Goal: Obtain resource: Download file/media

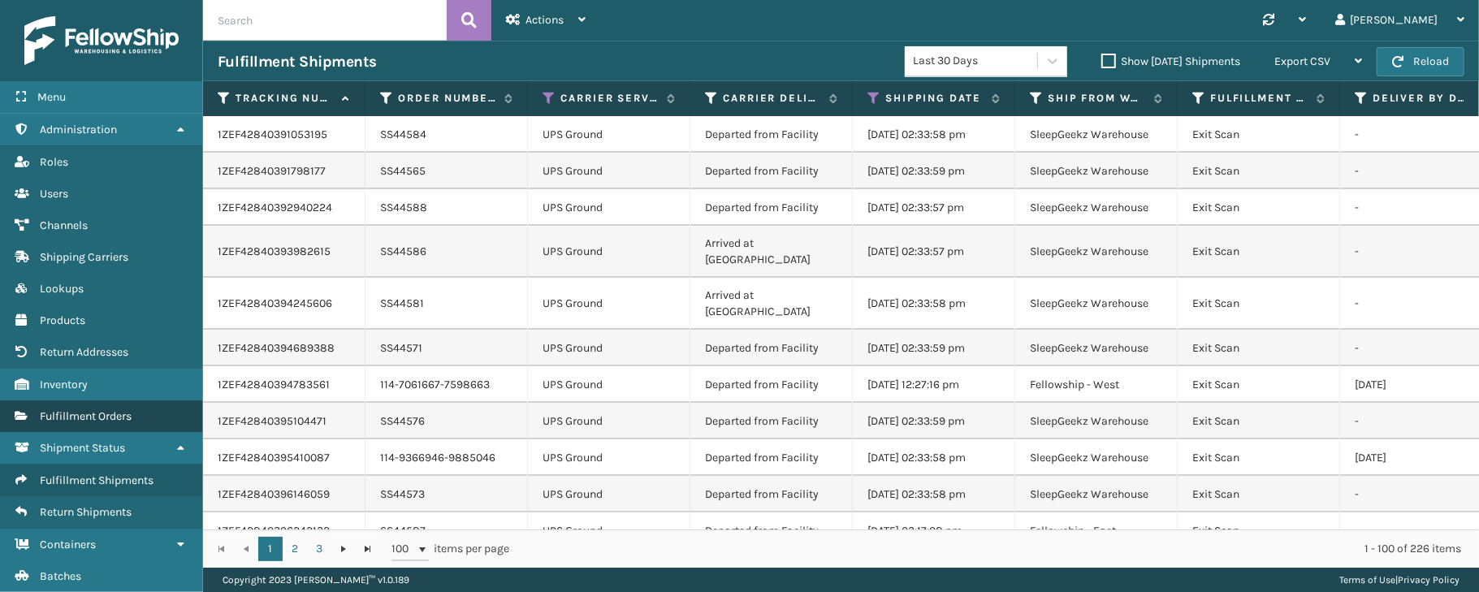
click at [94, 410] on link "Fulfillment Orders" at bounding box center [101, 416] width 202 height 32
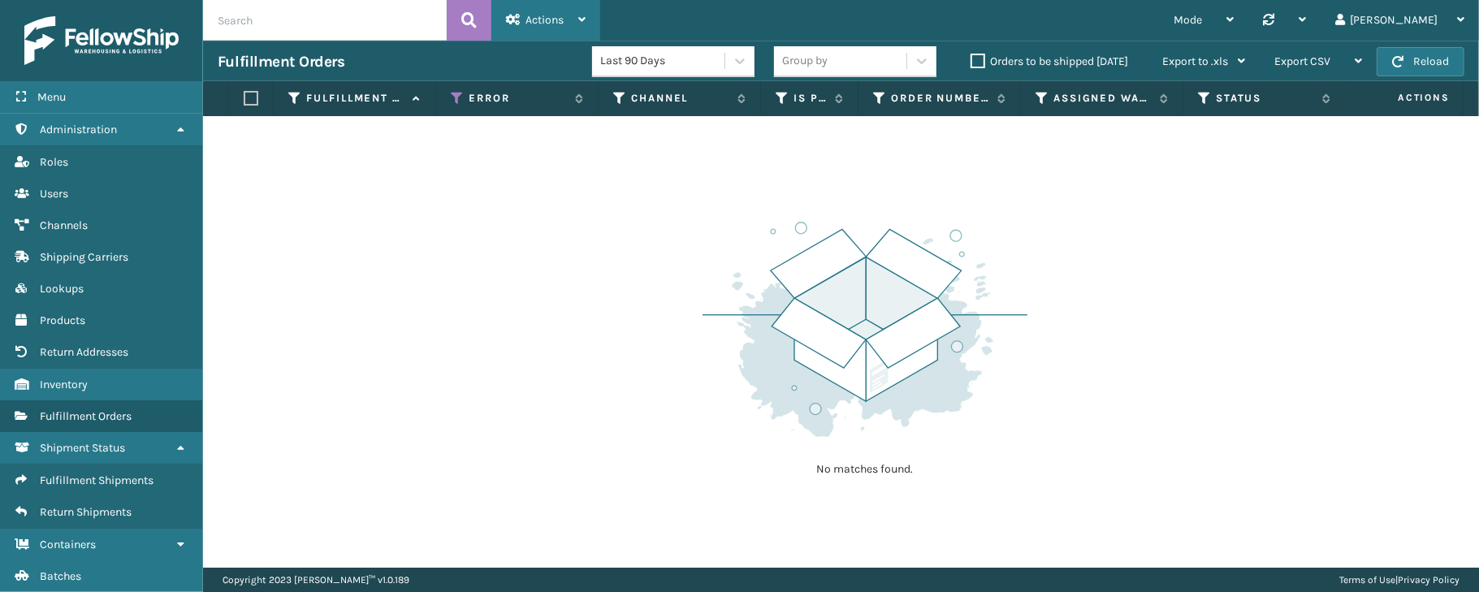
click at [549, 18] on span "Actions" at bounding box center [544, 20] width 38 height 14
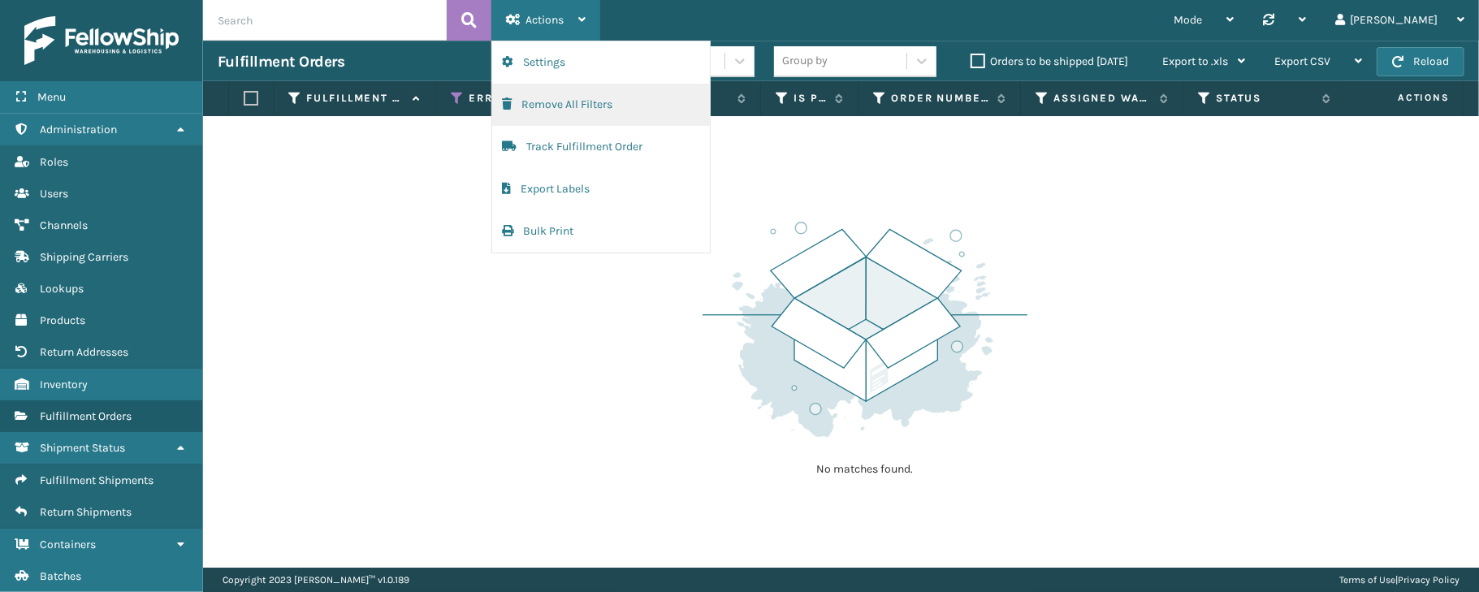
click at [585, 101] on button "Remove All Filters" at bounding box center [601, 105] width 218 height 42
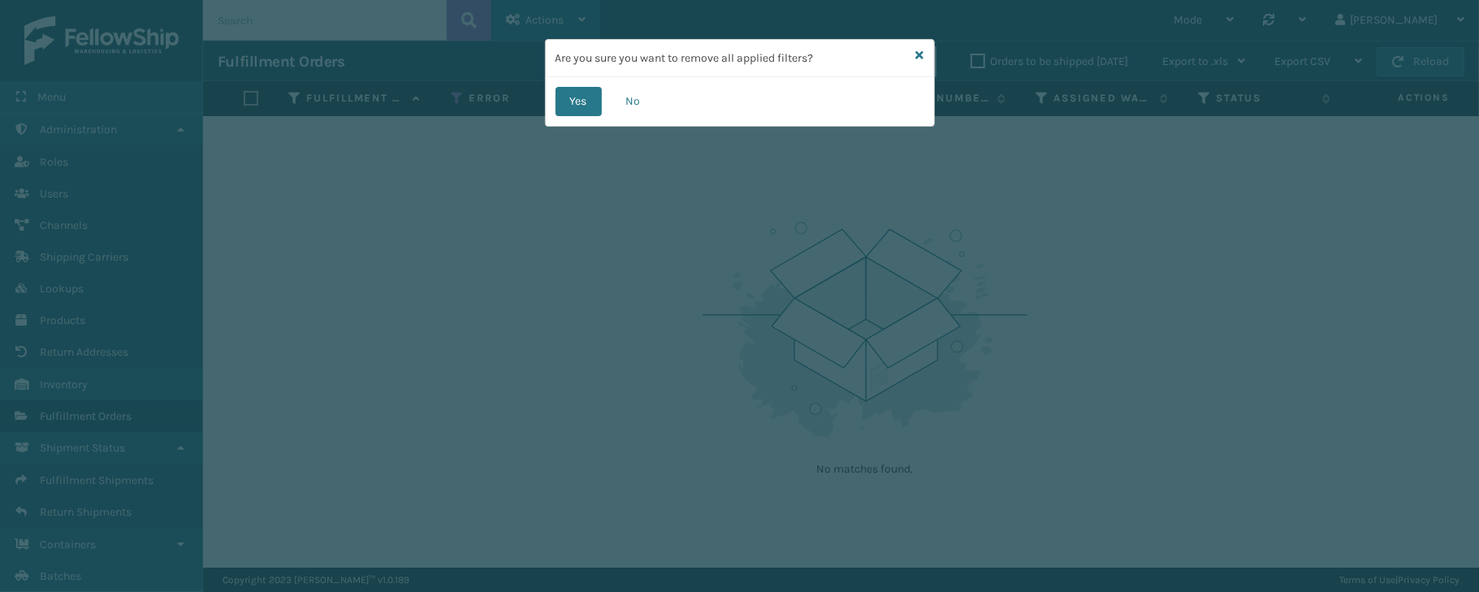
click at [585, 101] on button "Yes" at bounding box center [578, 101] width 46 height 29
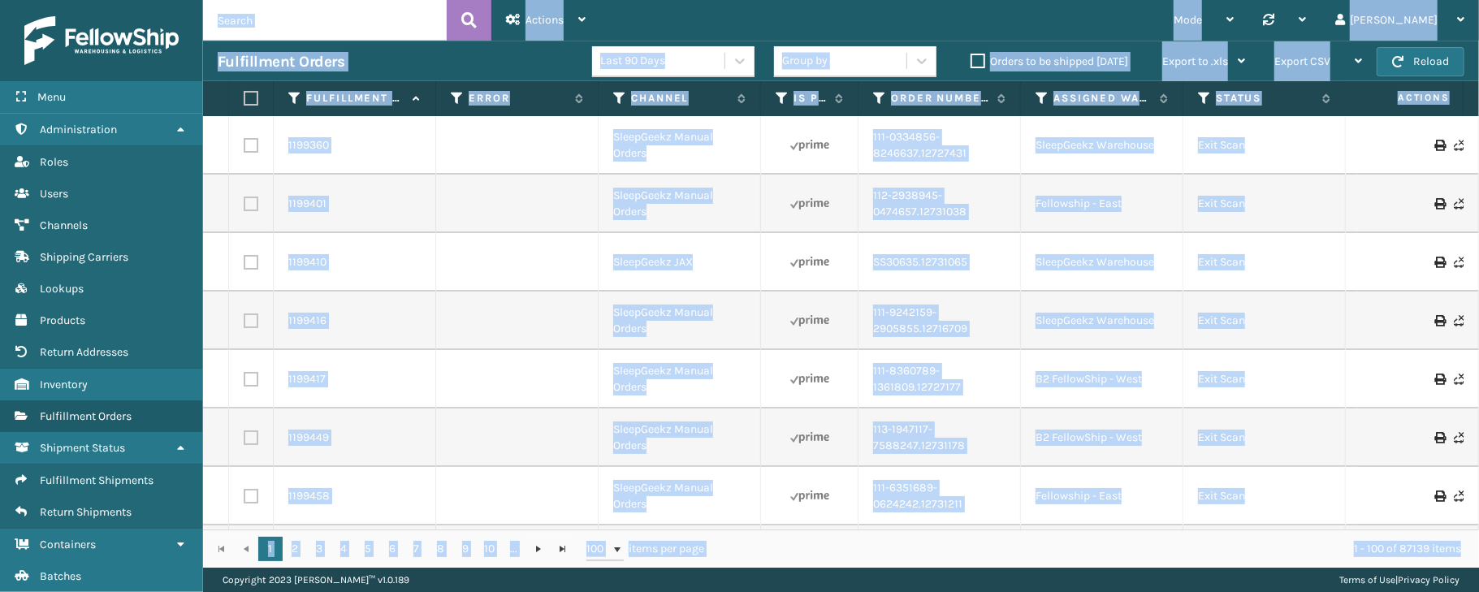
click at [671, 17] on div "Mode Regular Mode Picking Mode Labeling Mode Palletizing Mode Exit Scan Mode Sy…" at bounding box center [1039, 20] width 879 height 41
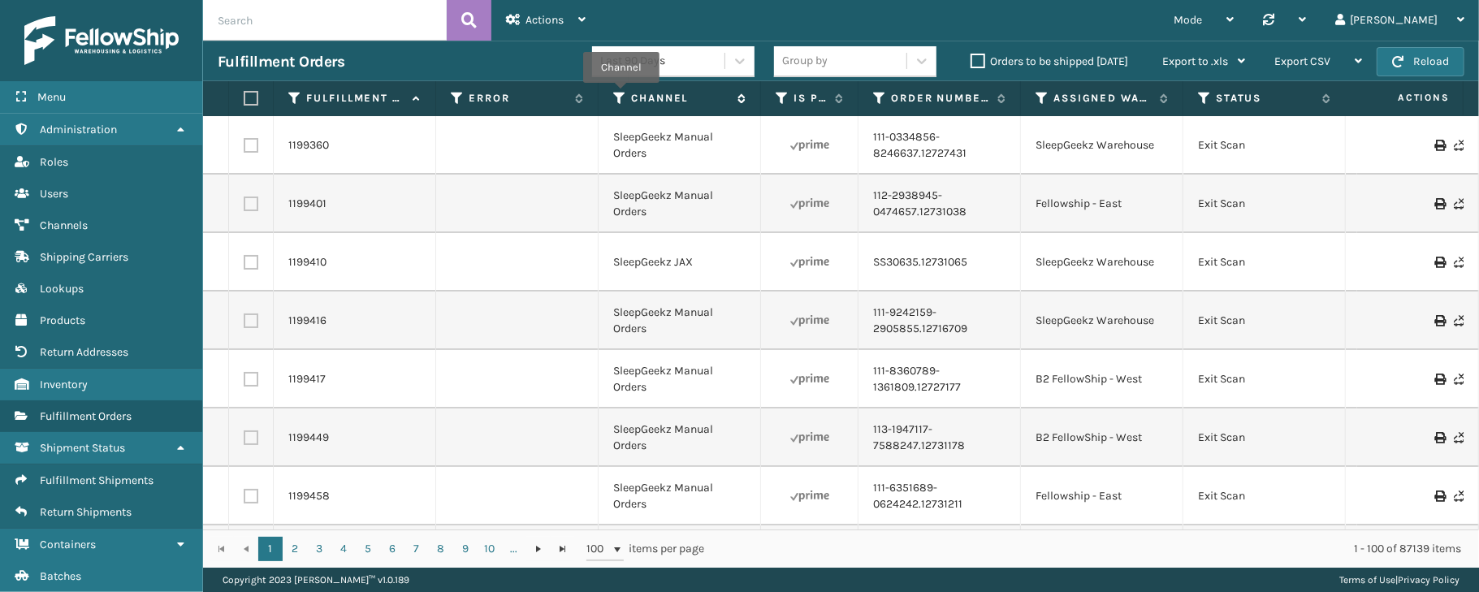
click at [621, 95] on icon at bounding box center [619, 98] width 13 height 15
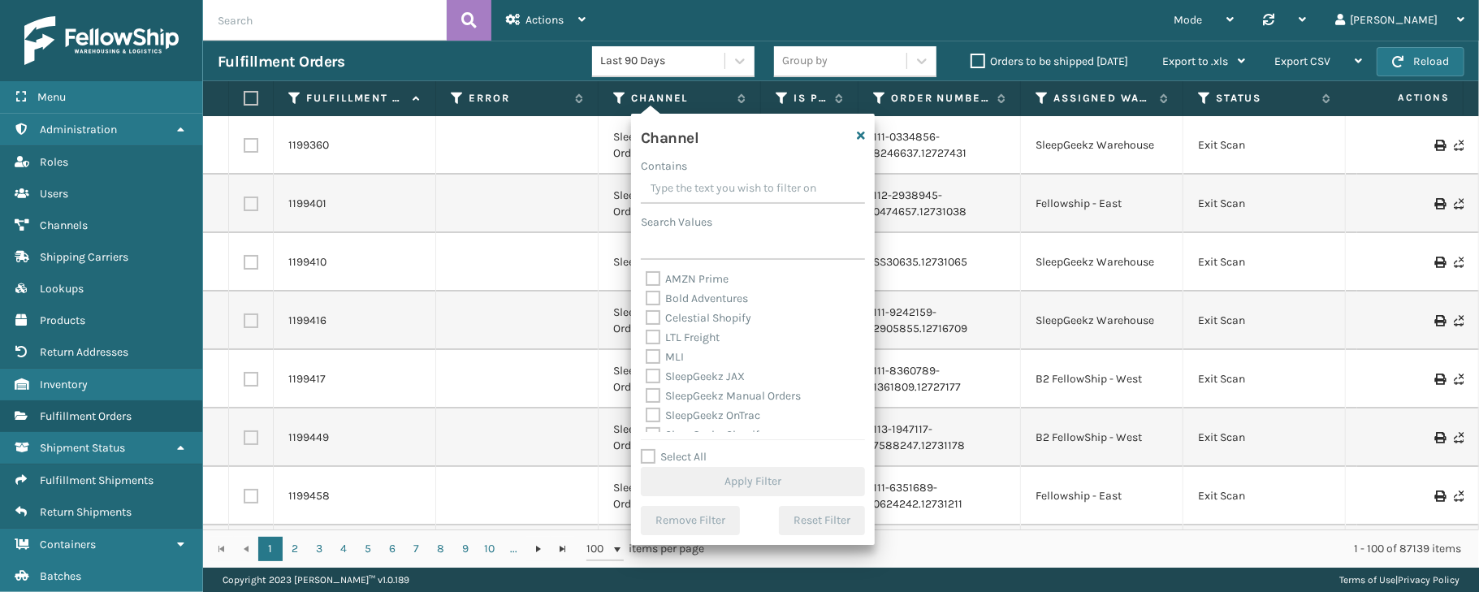
click at [666, 452] on label "Select All" at bounding box center [674, 457] width 66 height 14
click at [666, 449] on input "Select All" at bounding box center [763, 448] width 244 height 2
checkbox input "true"
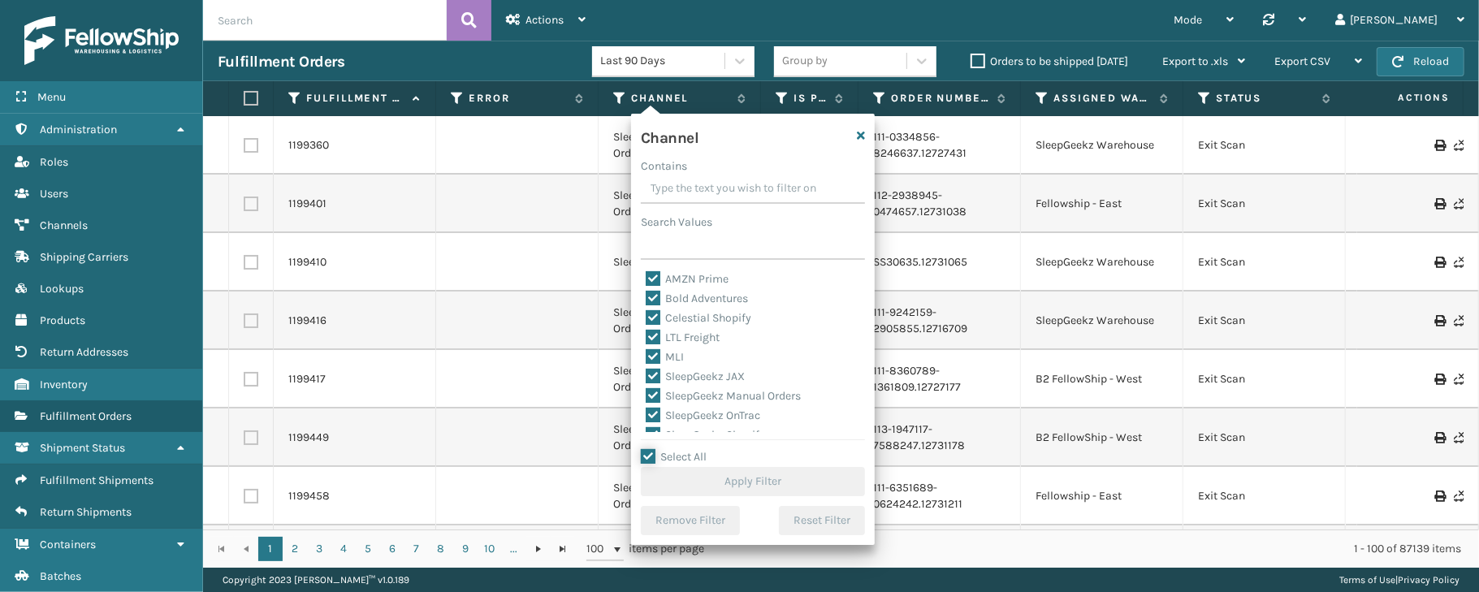
checkbox input "true"
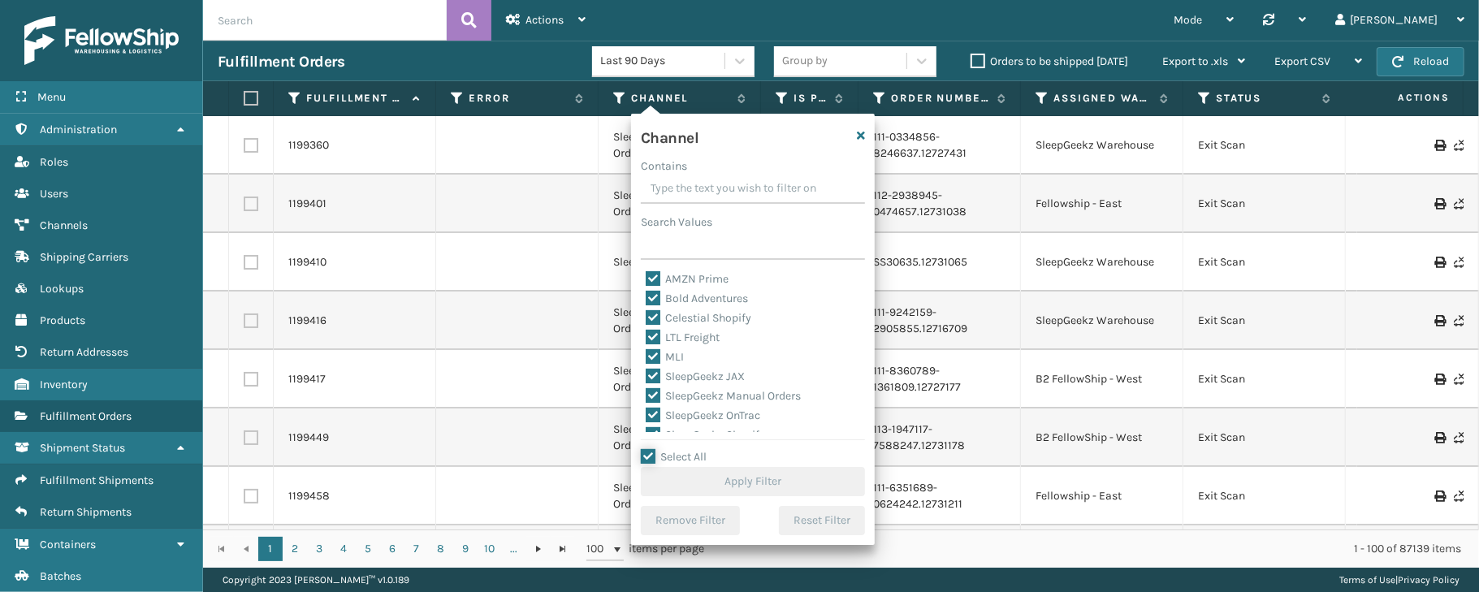
checkbox input "true"
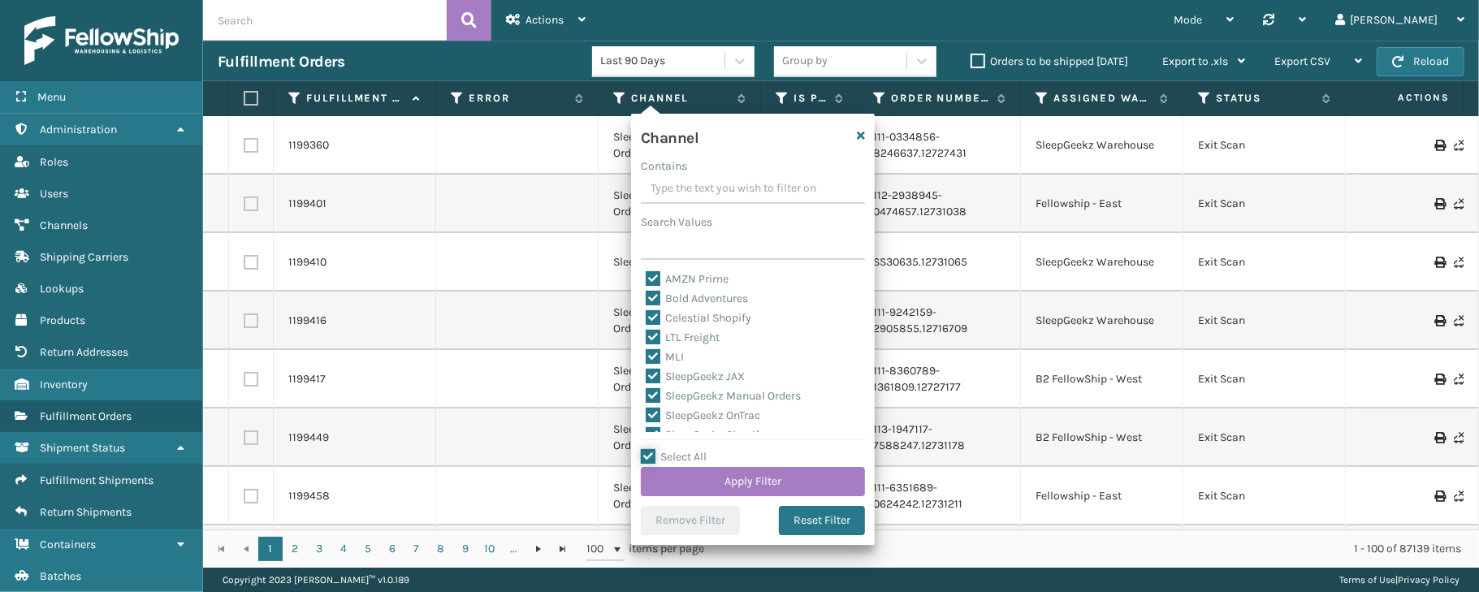
scroll to position [32, 0]
click at [673, 300] on label "LTL Freight" at bounding box center [683, 305] width 74 height 14
click at [646, 300] on input "LTL Freight" at bounding box center [646, 301] width 1 height 11
checkbox input "false"
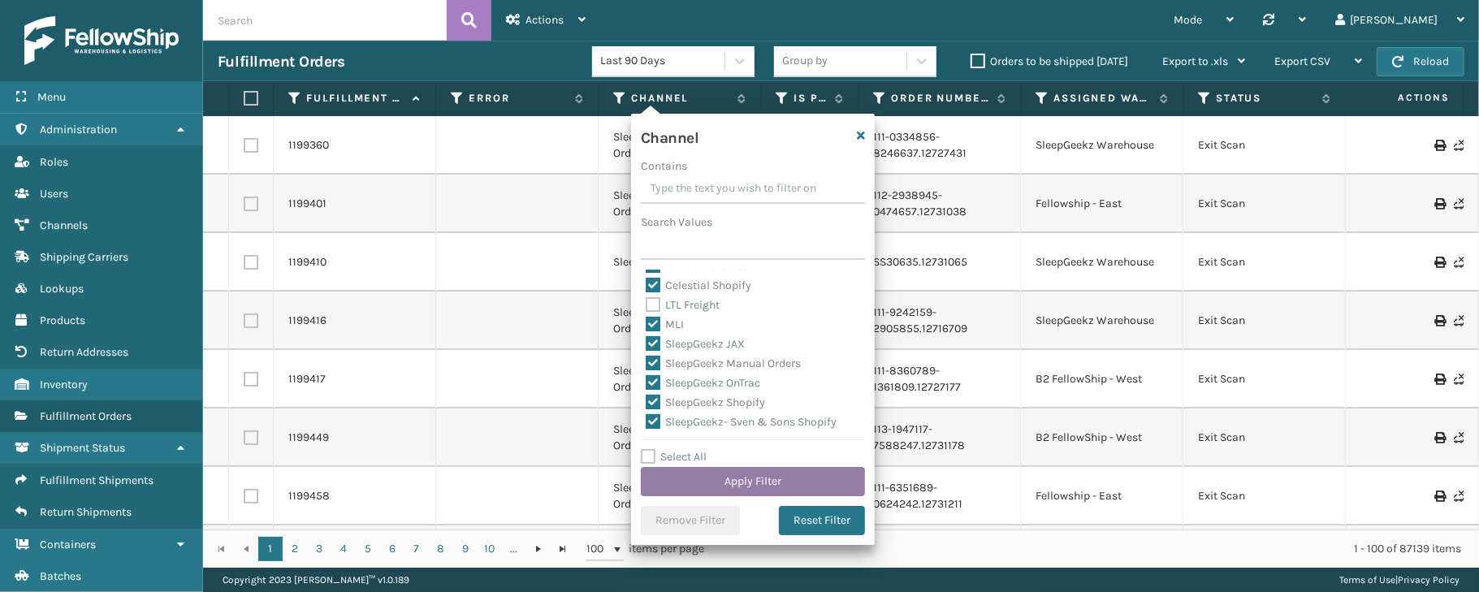
click at [737, 485] on button "Apply Filter" at bounding box center [753, 481] width 224 height 29
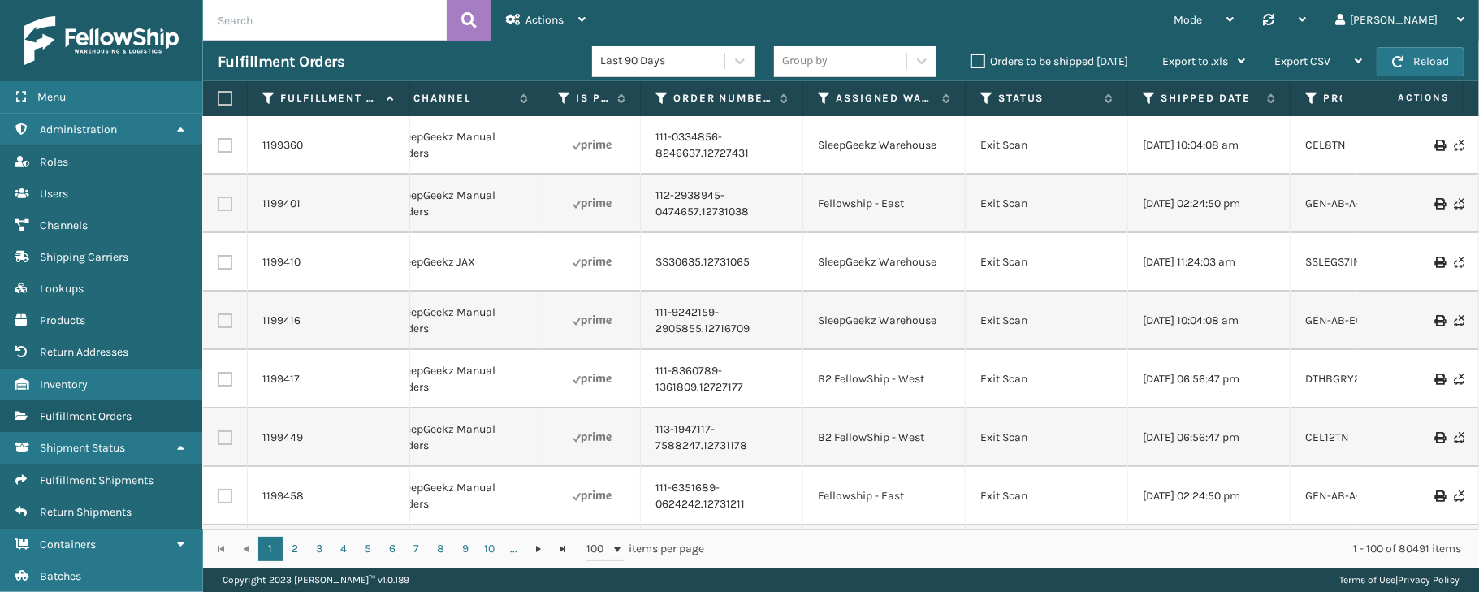
scroll to position [0, 287]
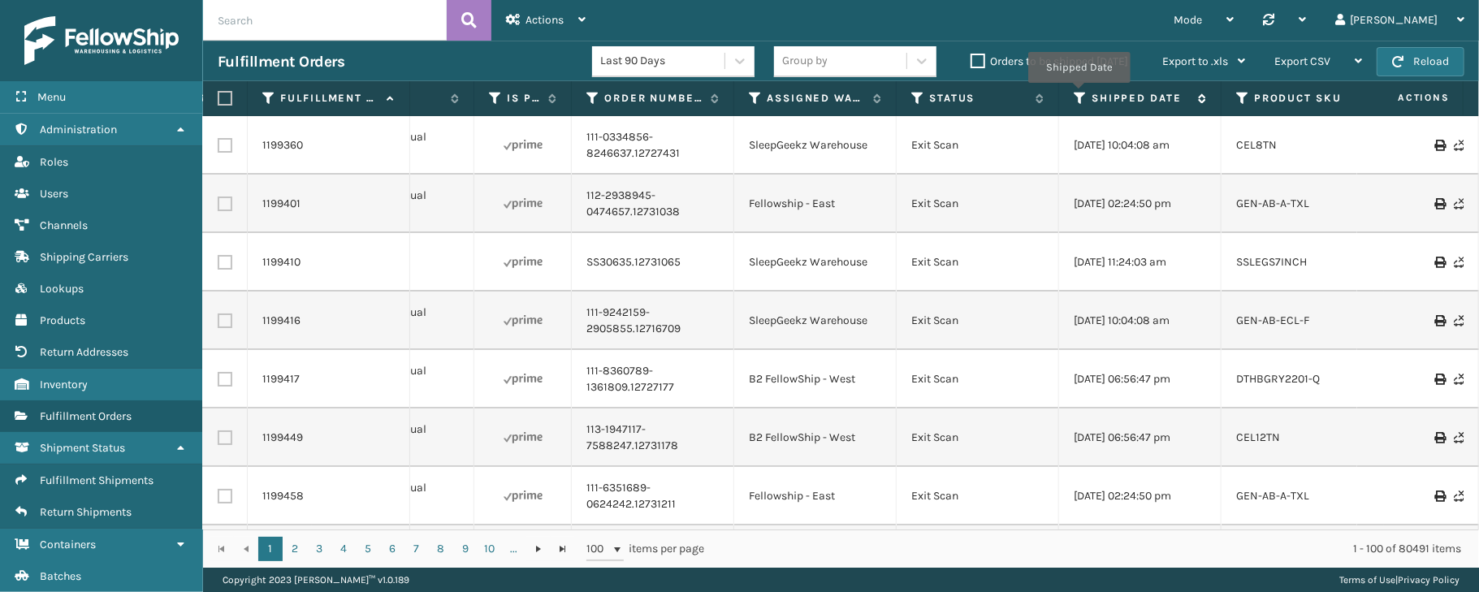
click at [1079, 95] on icon at bounding box center [1080, 98] width 13 height 15
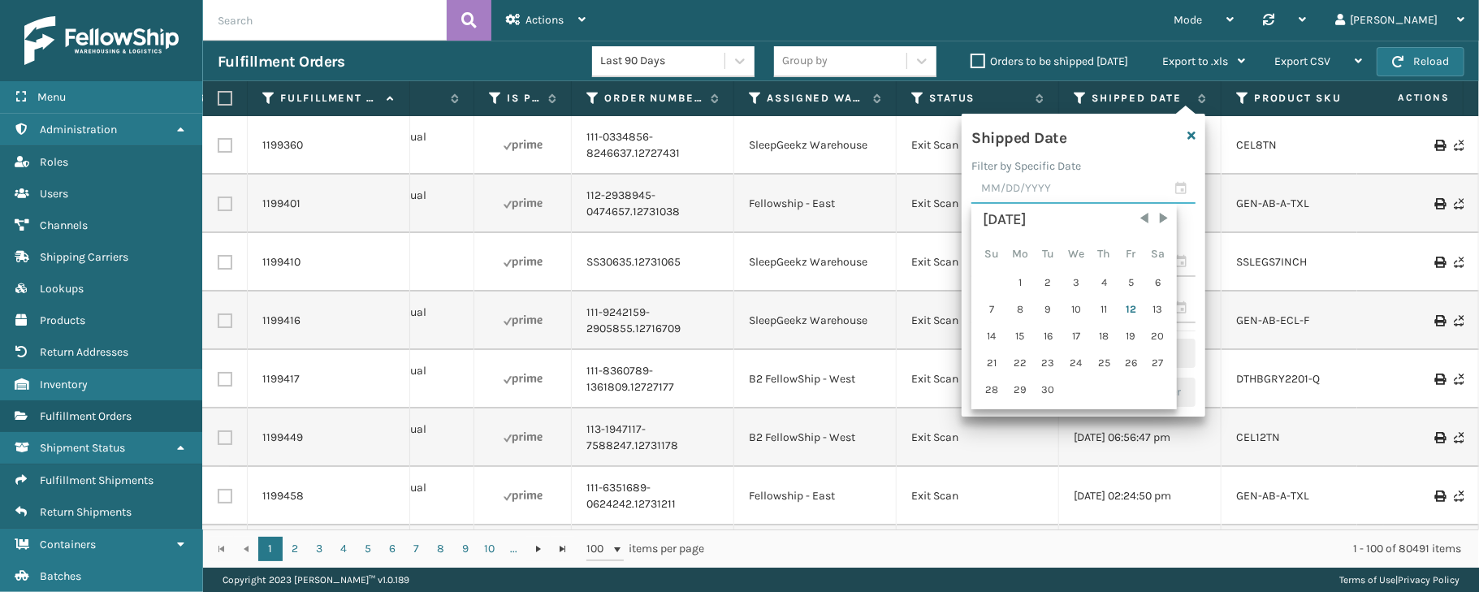
click at [1182, 188] on input "text" at bounding box center [1083, 189] width 224 height 29
click at [1105, 309] on div "11" at bounding box center [1103, 309] width 24 height 24
type input "[DATE]"
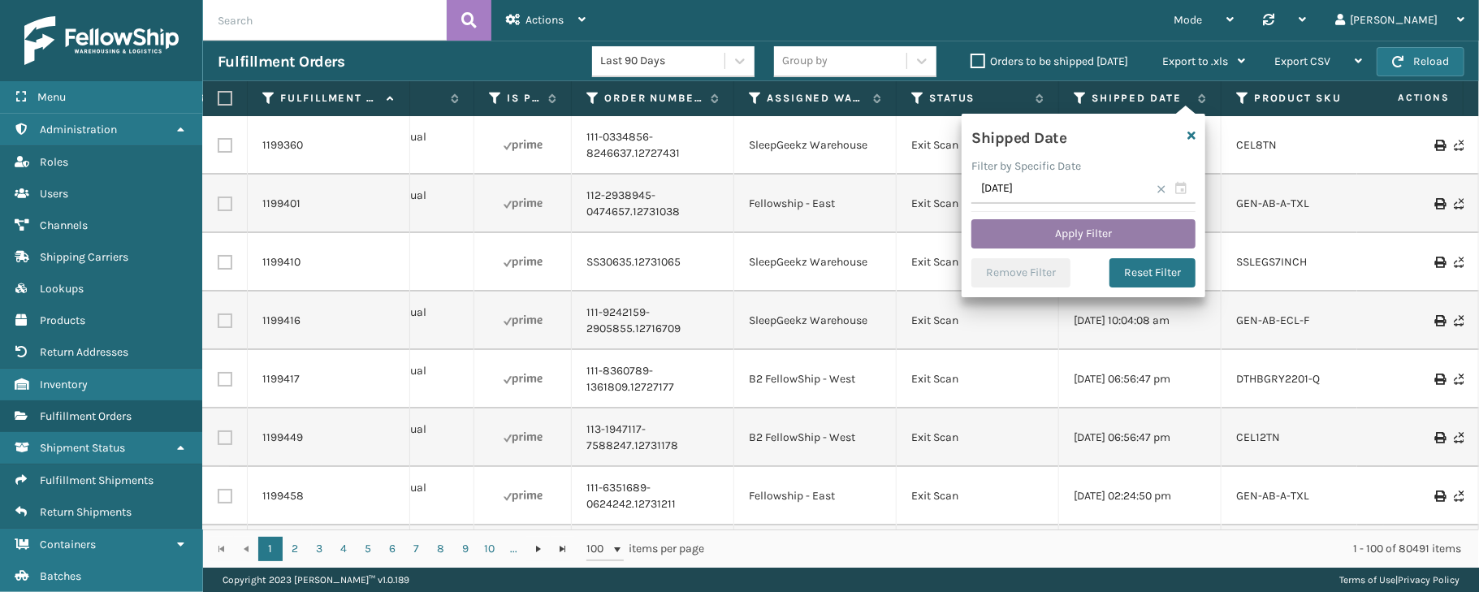
click at [1096, 231] on button "Apply Filter" at bounding box center [1083, 233] width 224 height 29
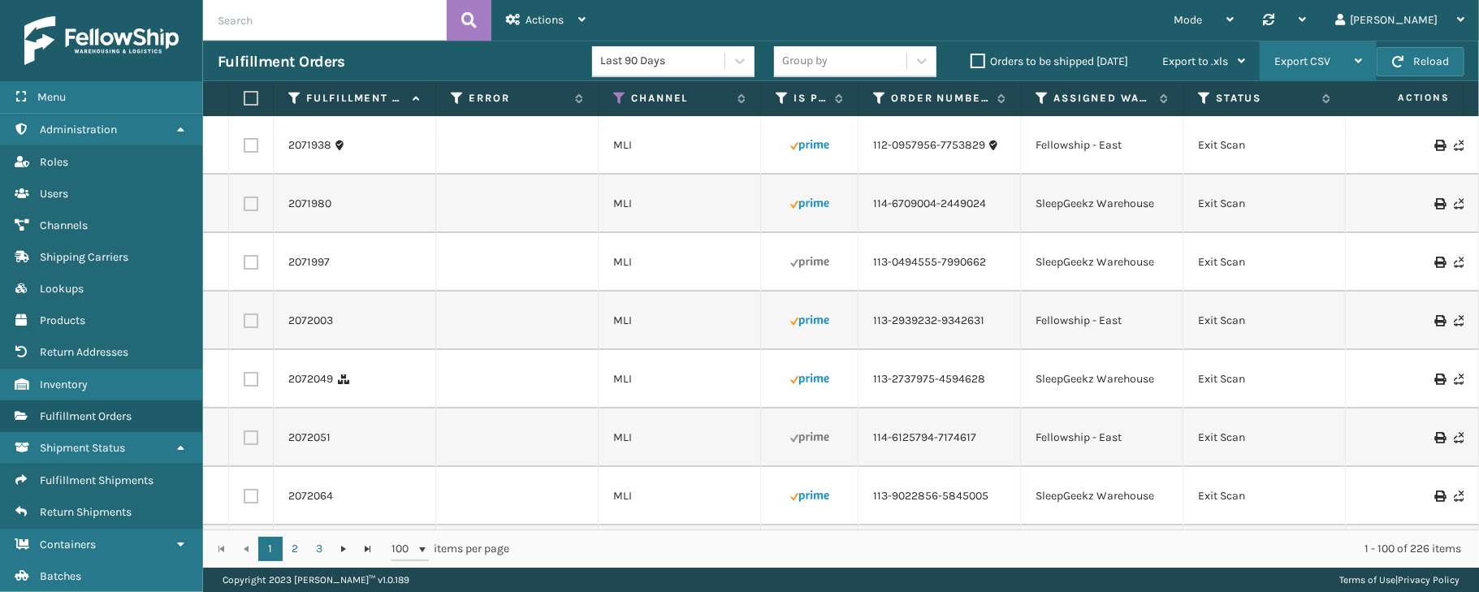
click at [1322, 58] on span "Export CSV" at bounding box center [1302, 61] width 56 height 14
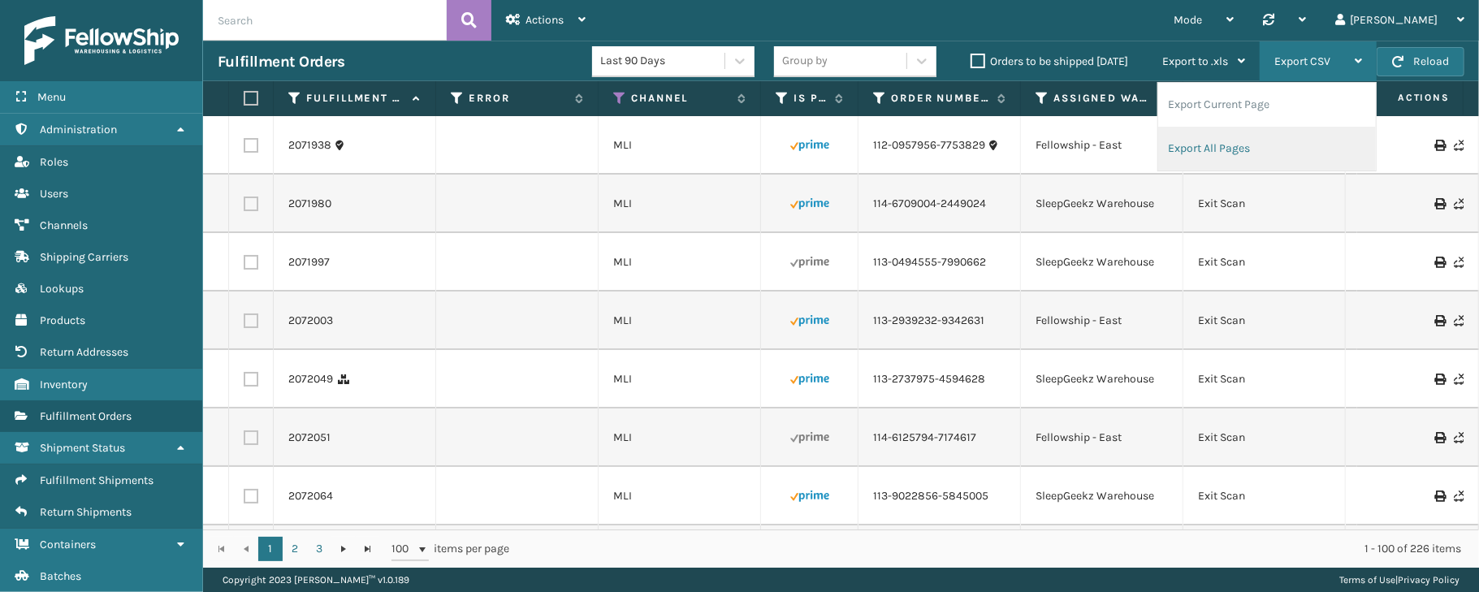
click at [1225, 140] on li "Export All Pages" at bounding box center [1267, 149] width 218 height 44
